Goal: Navigation & Orientation: Find specific page/section

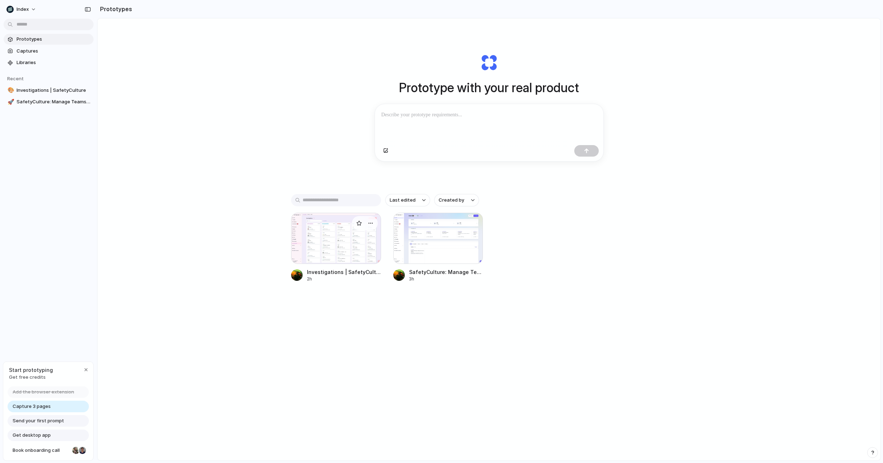
click at [307, 230] on div at bounding box center [336, 238] width 90 height 51
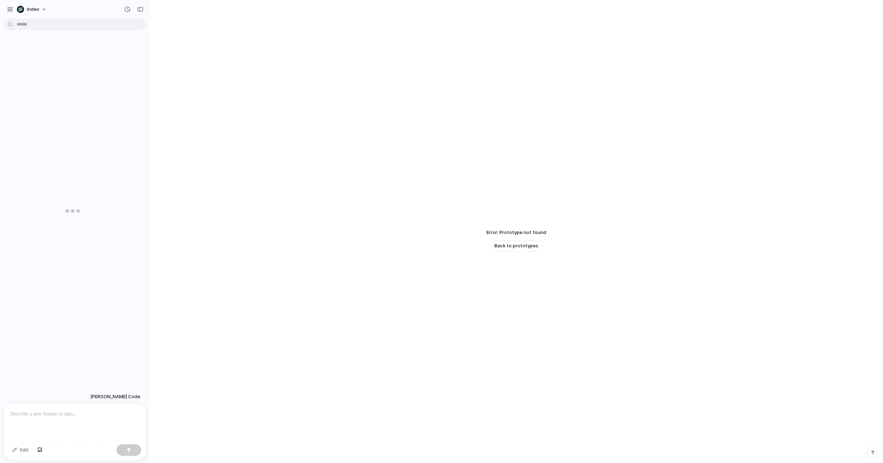
scroll to position [17, 0]
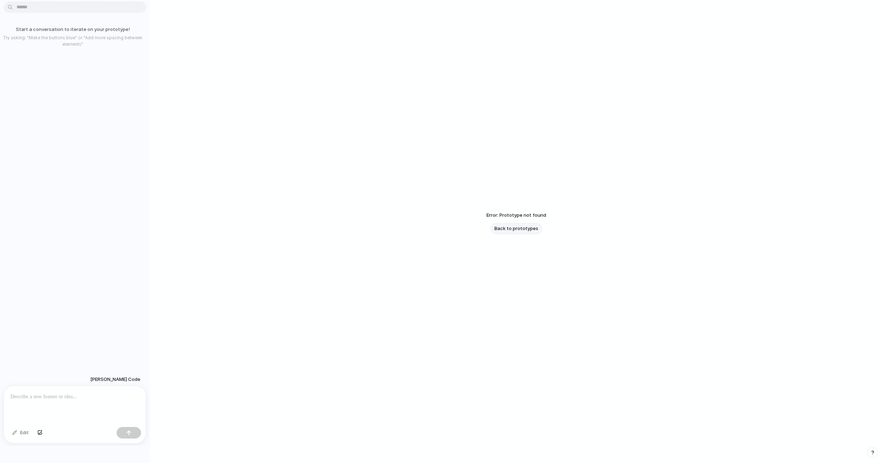
click at [497, 227] on span "Back to prototypes" at bounding box center [517, 228] width 44 height 7
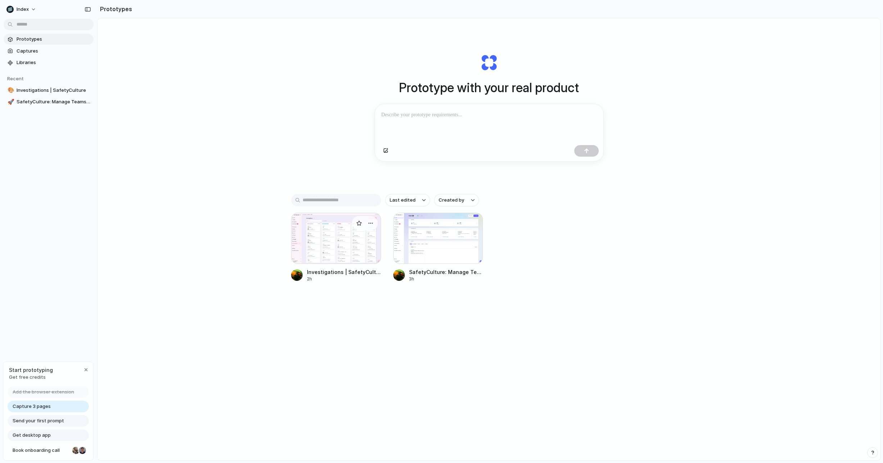
click at [346, 233] on div at bounding box center [336, 238] width 90 height 51
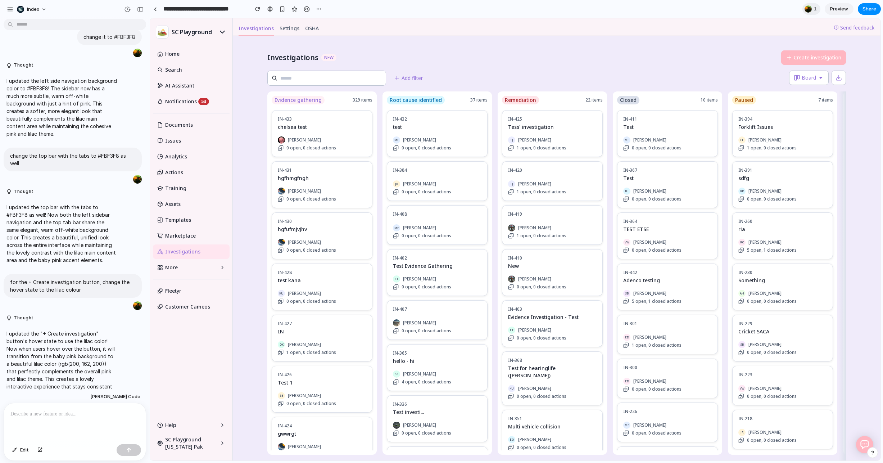
click at [345, 16] on section "**********" at bounding box center [516, 9] width 732 height 18
click at [152, 12] on link at bounding box center [155, 9] width 11 height 11
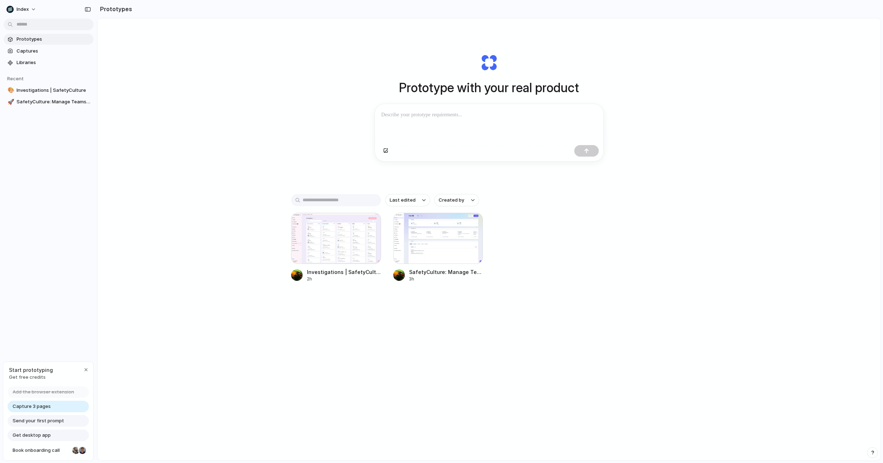
click at [222, 167] on div "Prototype with your real product Clone web app Clone screenshot Start from exis…" at bounding box center [489, 258] width 783 height 480
click at [522, 245] on div at bounding box center [540, 238] width 90 height 51
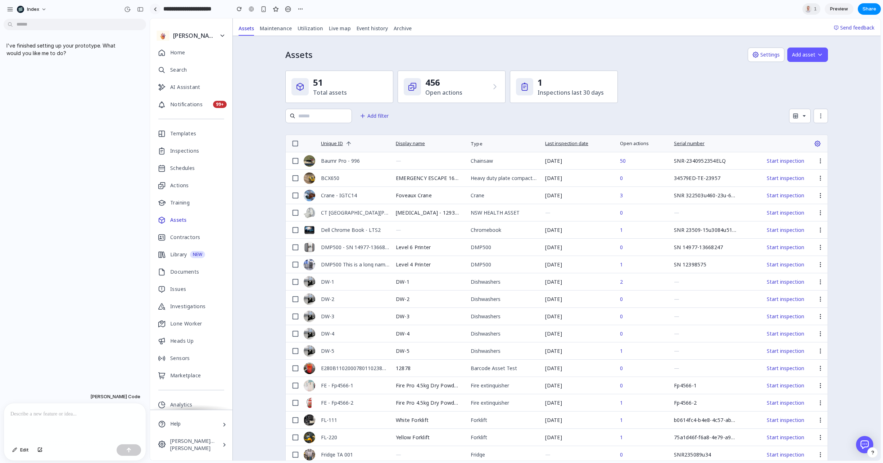
click at [157, 8] on link at bounding box center [155, 9] width 11 height 11
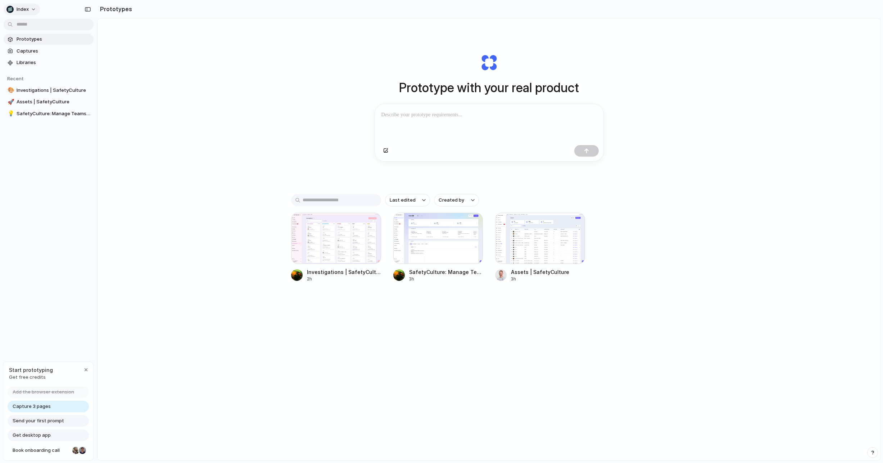
click at [27, 12] on span "Index" at bounding box center [23, 9] width 12 height 7
click at [28, 26] on span "Settings" at bounding box center [27, 25] width 20 height 7
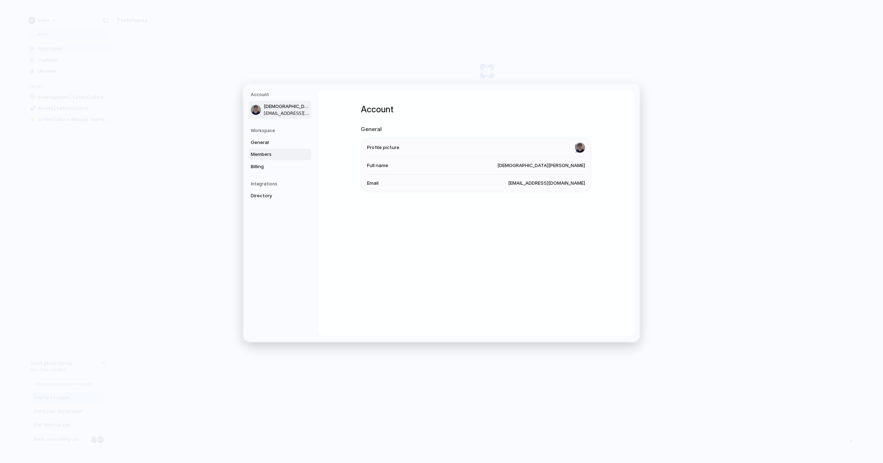
click at [266, 154] on span "Members" at bounding box center [274, 154] width 46 height 7
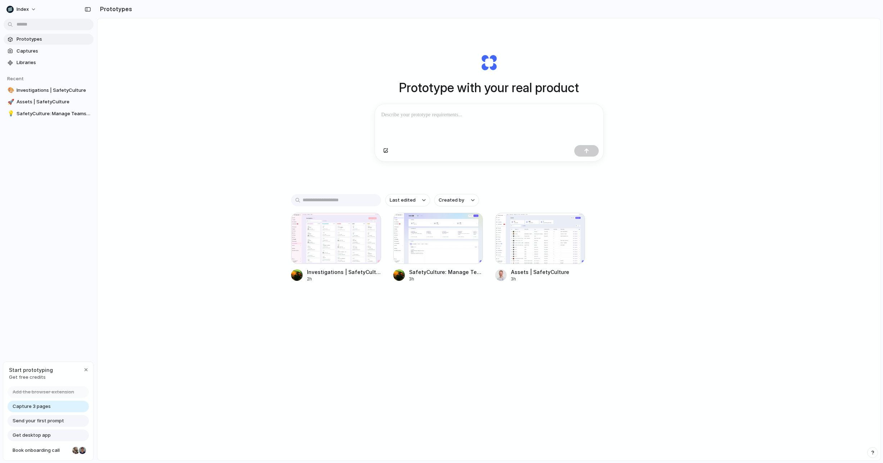
click at [246, 84] on div "Prototype with your real product Clone web app Clone screenshot Start from exis…" at bounding box center [489, 258] width 783 height 480
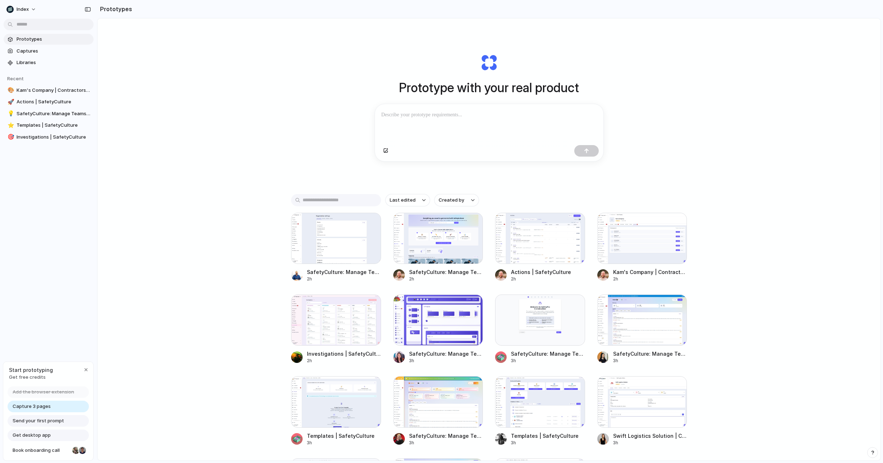
click at [32, 3] on div "Index" at bounding box center [48, 8] width 97 height 17
click at [32, 12] on button "Index" at bounding box center [22, 10] width 36 height 12
click at [36, 18] on ul "Settings Invite members Change theme Sign out" at bounding box center [35, 43] width 63 height 50
click at [36, 26] on li "Settings" at bounding box center [35, 26] width 60 height 12
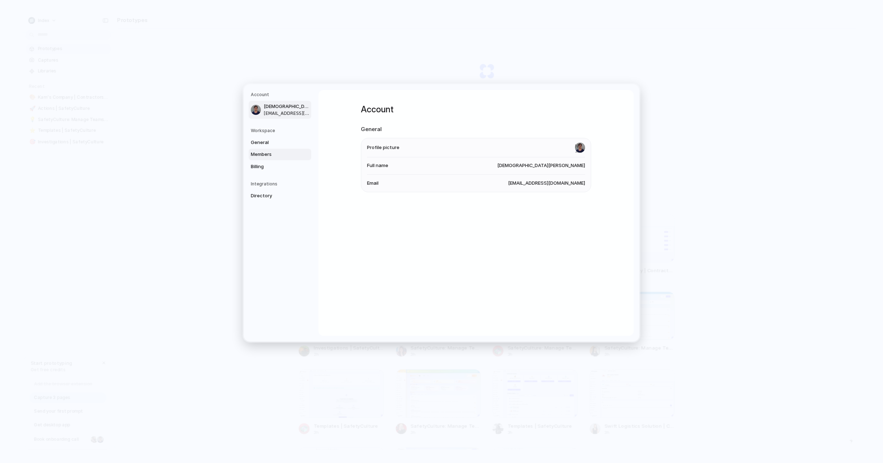
click at [254, 153] on span "Members" at bounding box center [274, 154] width 46 height 7
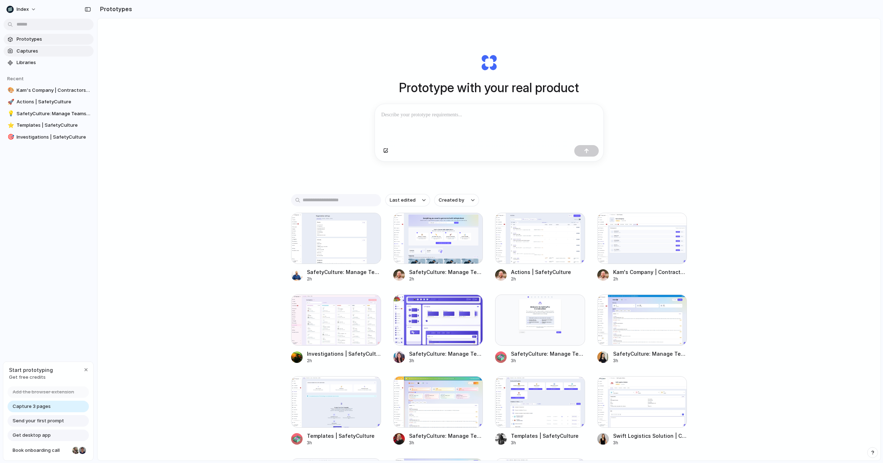
click at [45, 47] on link "Captures" at bounding box center [49, 51] width 90 height 11
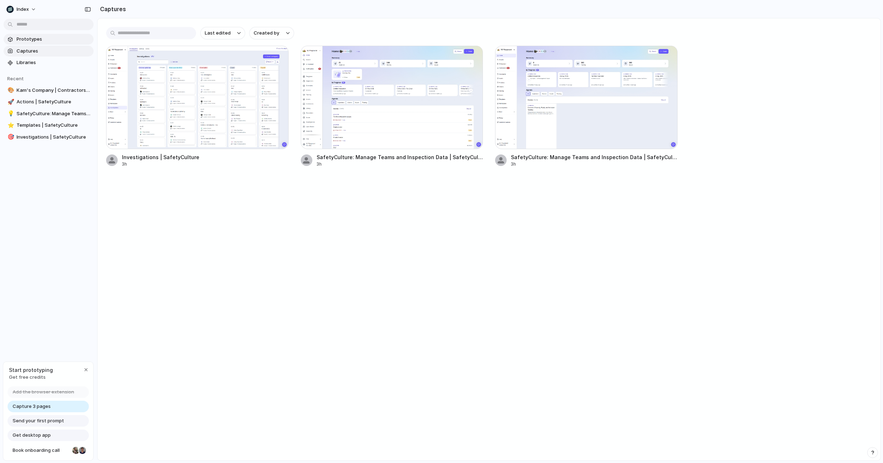
click at [43, 39] on span "Prototypes" at bounding box center [54, 39] width 74 height 7
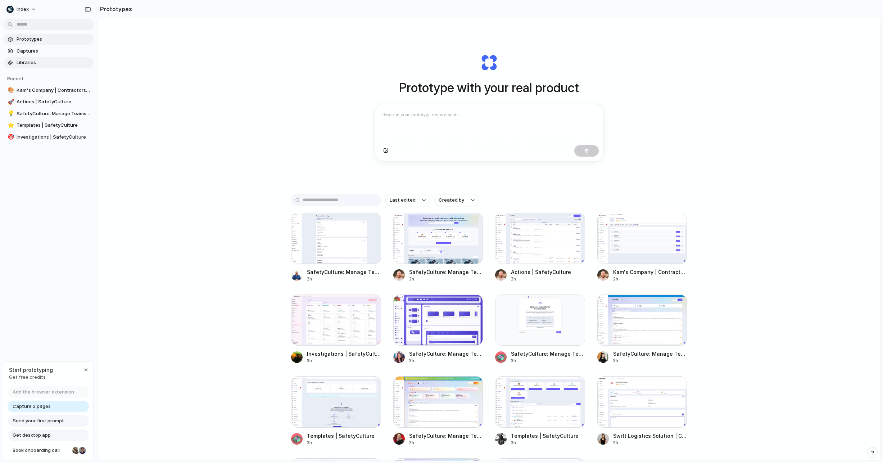
click at [54, 65] on span "Libraries" at bounding box center [54, 62] width 74 height 7
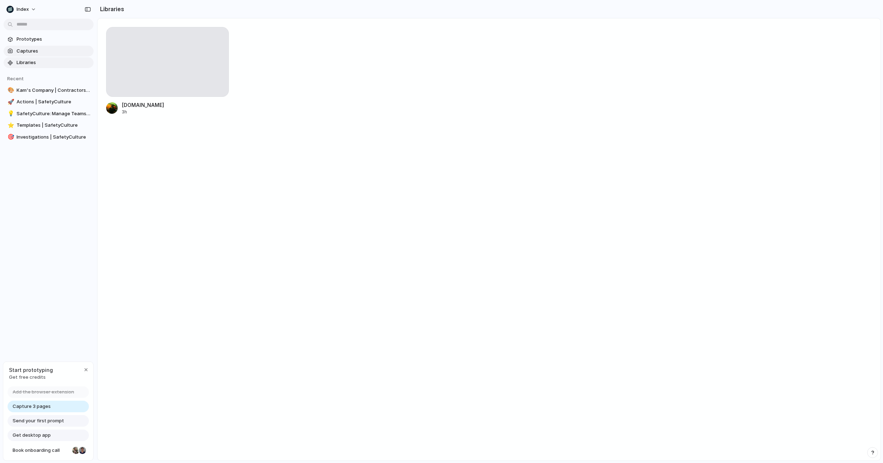
click at [50, 50] on span "Captures" at bounding box center [54, 51] width 74 height 7
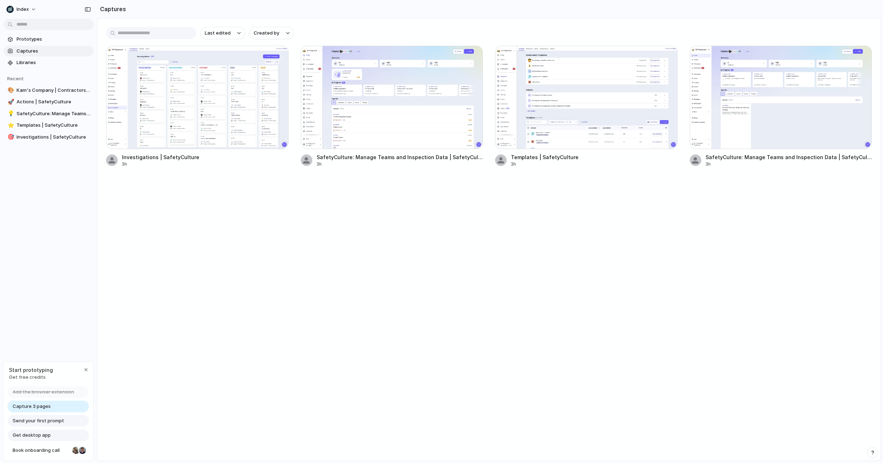
click at [346, 243] on main "Last edited Created by Investigations | SafetyCulture 3h SafetyCulture: Manage …" at bounding box center [489, 239] width 784 height 443
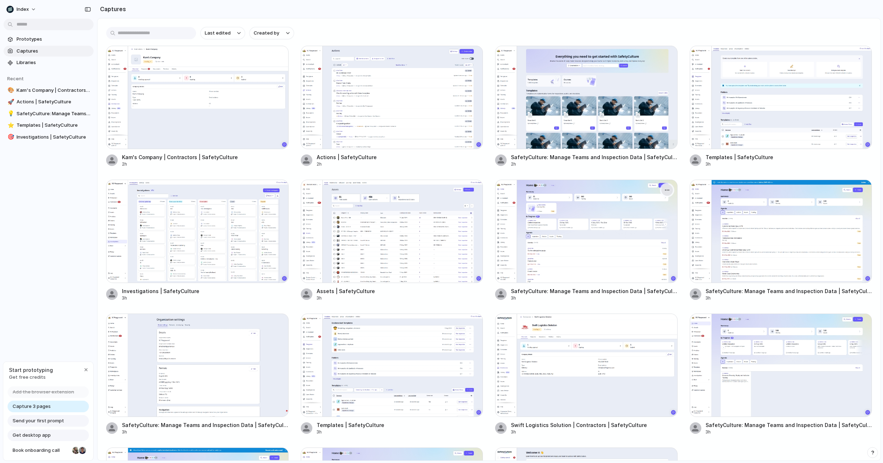
click at [670, 190] on div "button" at bounding box center [668, 190] width 6 height 6
click at [686, 179] on div "Create prototype Copy link Open original page Delete" at bounding box center [441, 231] width 883 height 463
click at [453, 16] on section "Captures" at bounding box center [489, 9] width 784 height 18
click at [35, 37] on span "Prototypes" at bounding box center [54, 39] width 74 height 7
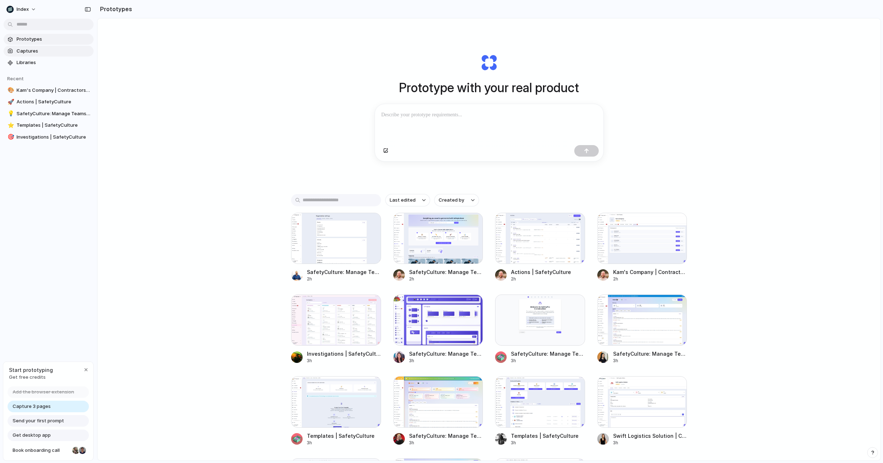
click at [57, 52] on span "Captures" at bounding box center [54, 51] width 74 height 7
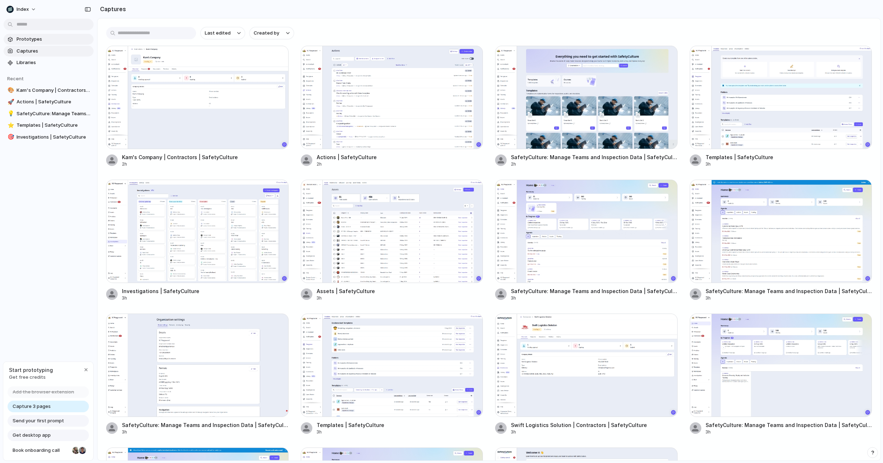
click at [38, 40] on span "Prototypes" at bounding box center [54, 39] width 74 height 7
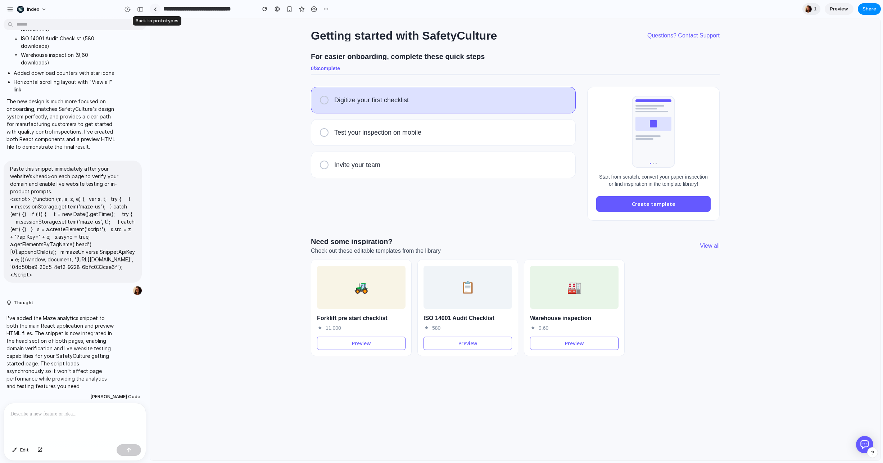
click at [156, 7] on div at bounding box center [155, 9] width 3 height 4
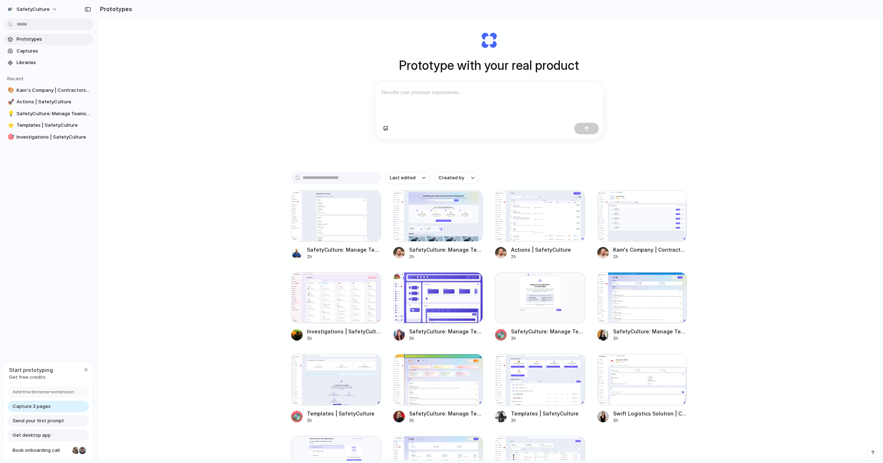
scroll to position [27, 0]
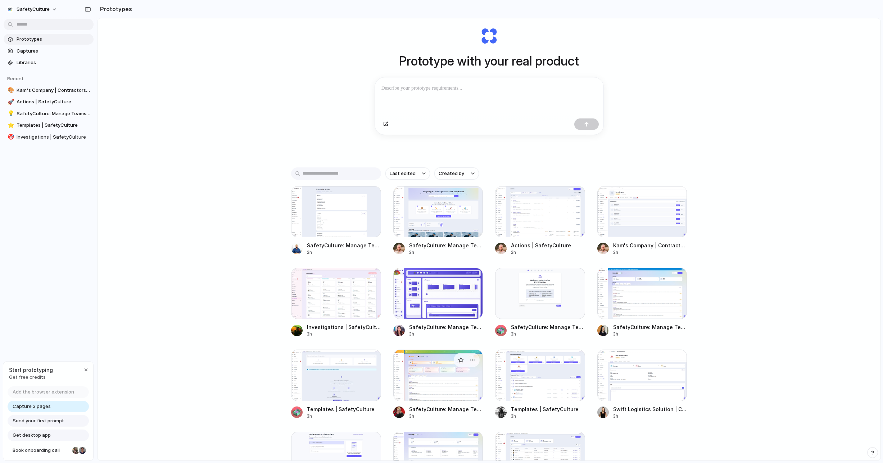
click at [451, 391] on div at bounding box center [438, 375] width 90 height 51
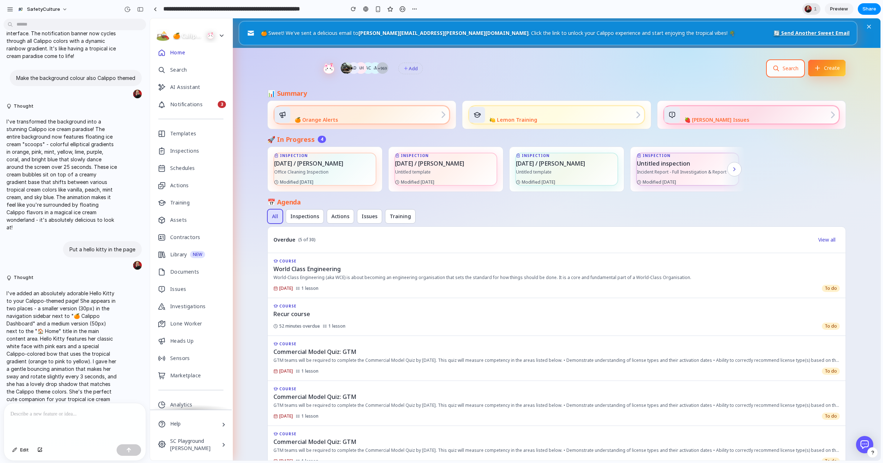
click at [814, 9] on span "1" at bounding box center [816, 8] width 5 height 7
click at [814, 9] on div "Seen by Sophia Lewis" at bounding box center [441, 231] width 883 height 463
click at [324, 66] on ellipse at bounding box center [328, 68] width 11 height 9
click at [323, 69] on ellipse at bounding box center [328, 68] width 11 height 9
click at [156, 10] on div at bounding box center [155, 9] width 3 height 4
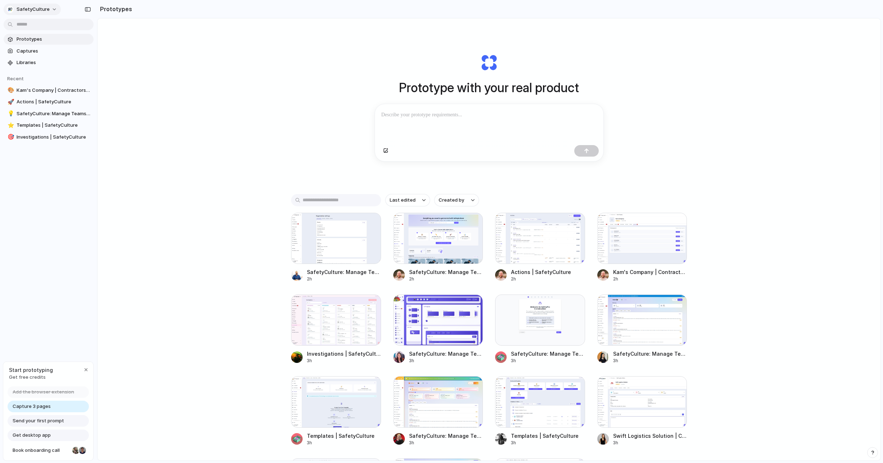
click at [43, 12] on span "SafetyCulture" at bounding box center [33, 9] width 33 height 7
